Goal: Task Accomplishment & Management: Manage account settings

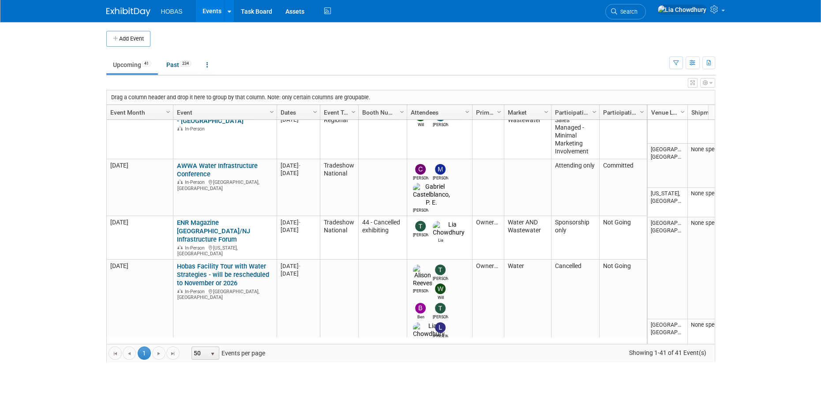
scroll to position [262, 0]
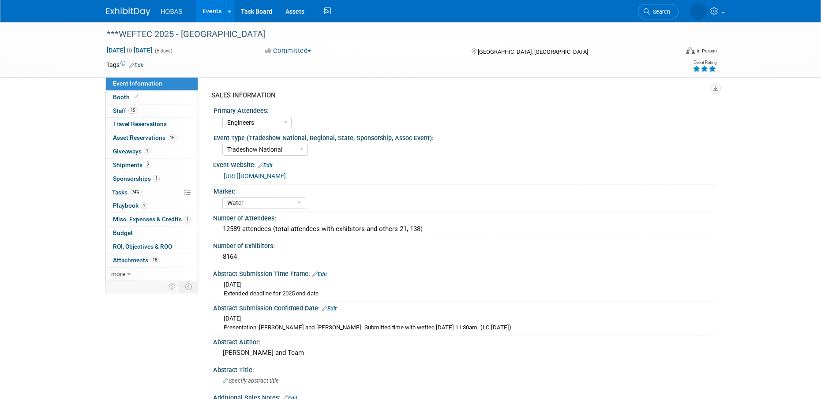
select select "Engineers"
select select "Tradeshow National"
select select "Water"
select select "Exhibiting and Sponsoring"
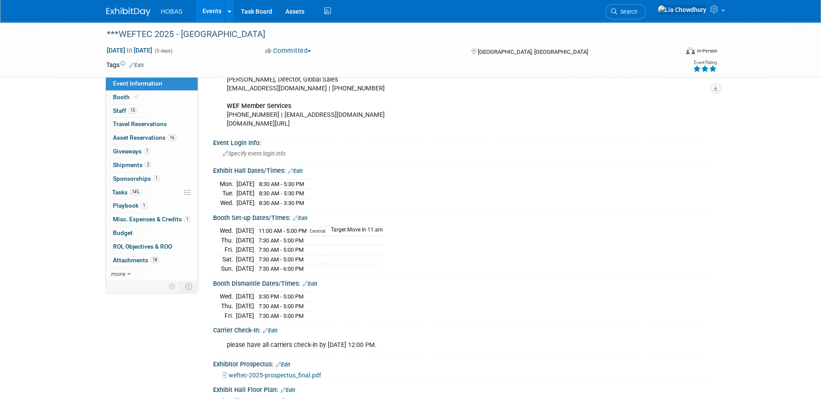
scroll to position [1147, 0]
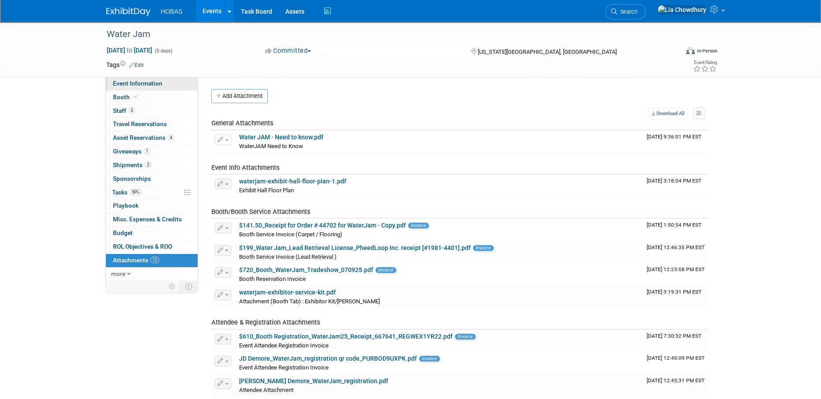
click at [127, 84] on span "Event Information" at bounding box center [137, 83] width 49 height 7
select select "Owners/Engineers"
select select "Tradeshow Regional"
select select "Water AND Wastewater"
select select "Exhibiting"
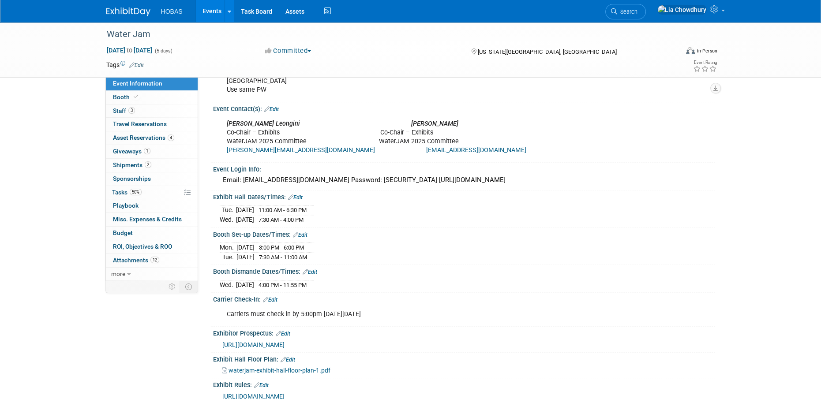
scroll to position [573, 0]
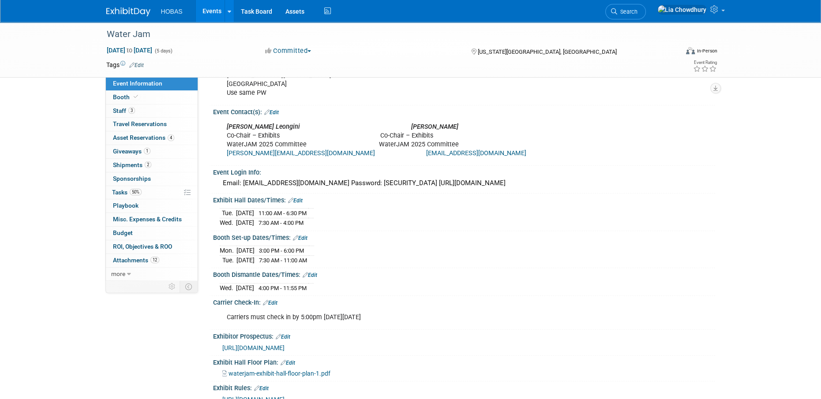
drag, startPoint x: 210, startPoint y: 215, endPoint x: 329, endPoint y: 241, distance: 121.4
click at [329, 231] on div "Exhibit Hall Dates/Times: Edit Tue. Sep 9, 2025 11:00 AM - 6:30 PM Wed. Sep 10,…" at bounding box center [462, 212] width 506 height 37
